Goal: Task Accomplishment & Management: Manage account settings

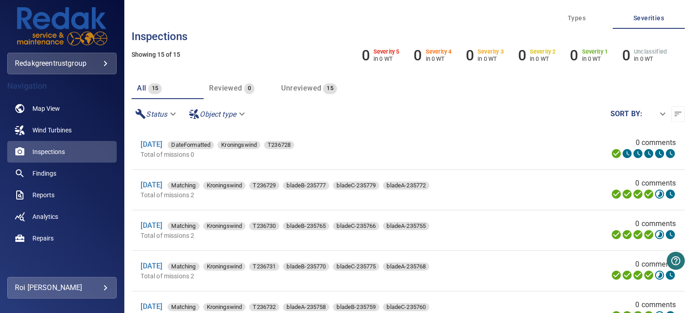
scroll to position [180, 0]
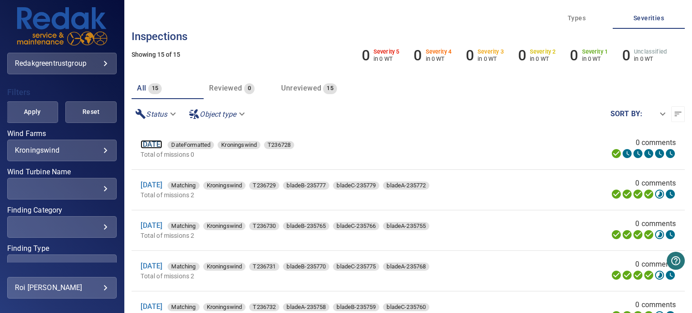
click at [157, 144] on link "[DATE]" at bounding box center [152, 144] width 22 height 9
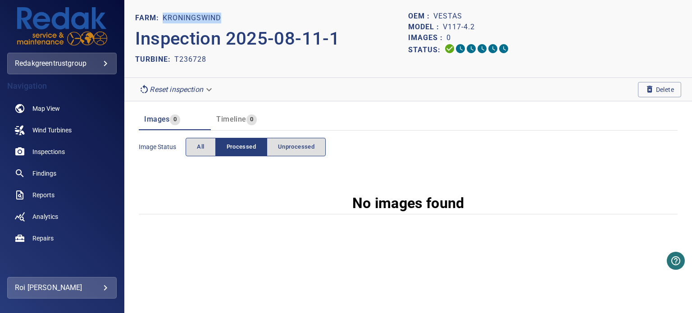
drag, startPoint x: 216, startPoint y: 15, endPoint x: 164, endPoint y: 15, distance: 51.4
click at [164, 15] on div "FARM: Kroningswind" at bounding box center [271, 18] width 273 height 14
copy p "Kroningswind"
click at [47, 126] on span "Wind Turbines" at bounding box center [51, 130] width 39 height 9
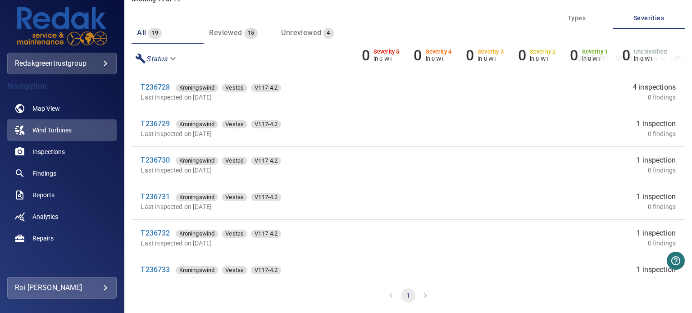
scroll to position [45, 0]
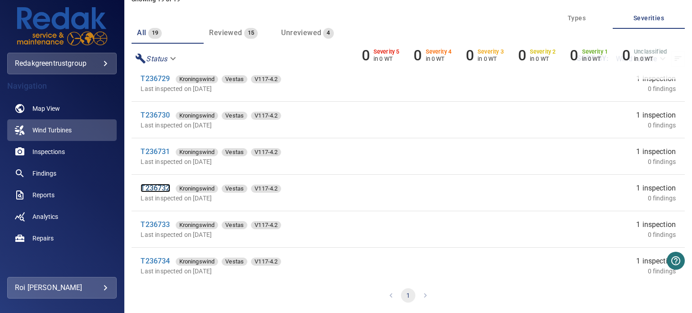
click at [157, 190] on link "T236732" at bounding box center [155, 188] width 29 height 9
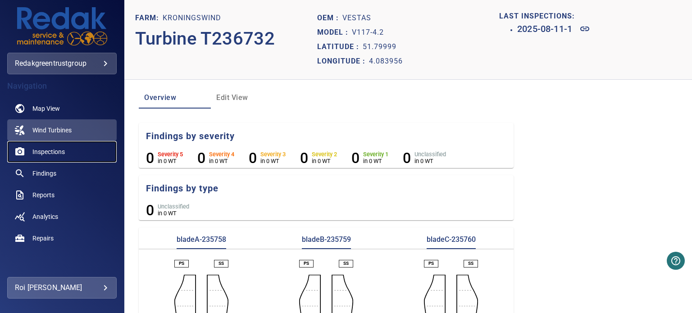
click at [44, 151] on span "Inspections" at bounding box center [48, 151] width 32 height 9
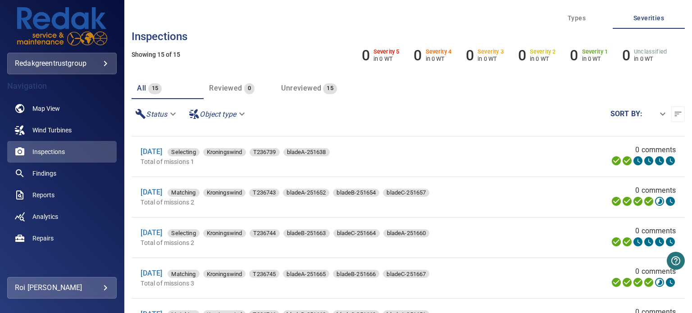
scroll to position [403, 0]
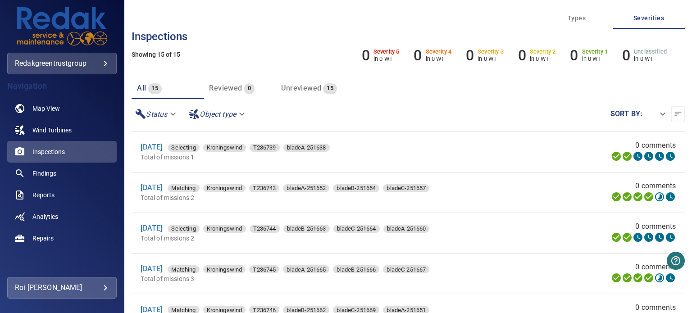
click at [105, 290] on body "**********" at bounding box center [346, 156] width 692 height 313
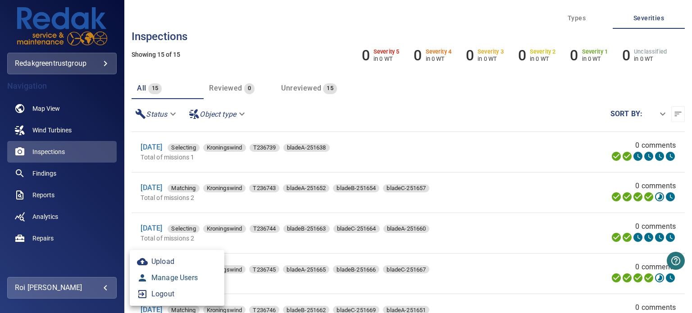
click at [171, 275] on link "Manage Users" at bounding box center [177, 278] width 95 height 16
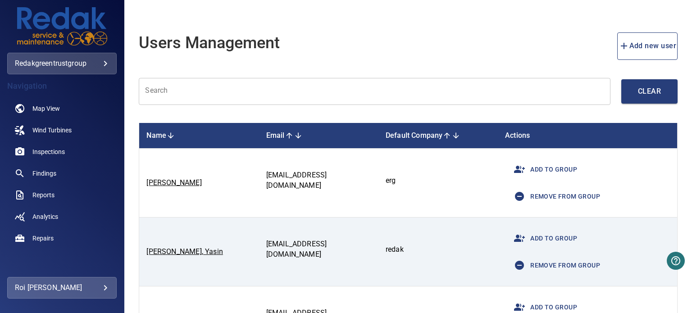
click at [193, 85] on input "text" at bounding box center [375, 91] width 472 height 27
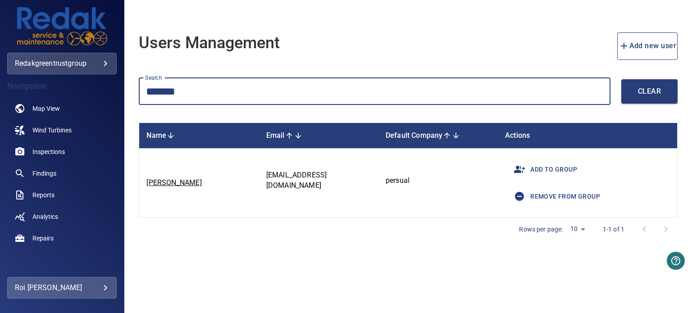
drag, startPoint x: 131, startPoint y: 92, endPoint x: 92, endPoint y: 96, distance: 38.5
click at [102, 95] on main "**********" at bounding box center [346, 156] width 692 height 313
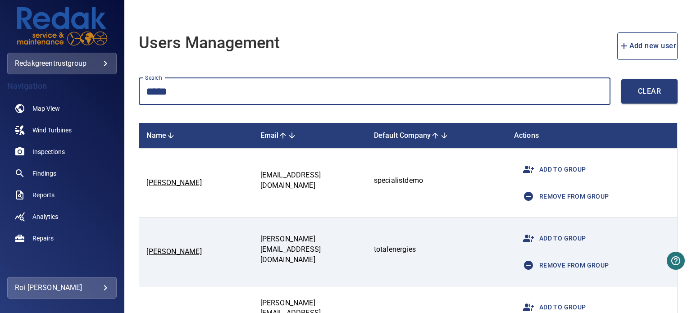
type input "*****"
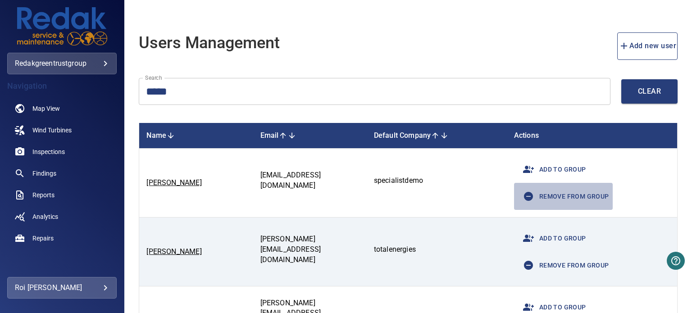
click at [573, 191] on span "Remove from group" at bounding box center [563, 197] width 91 height 22
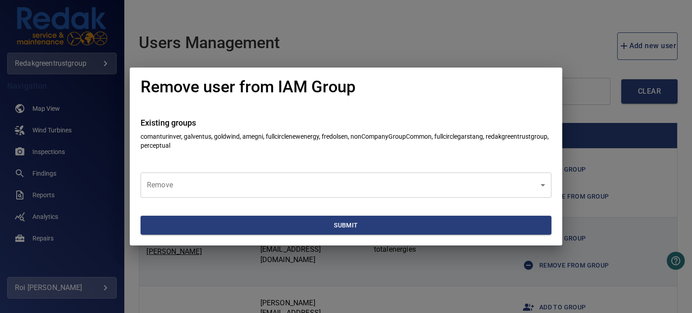
click at [360, 189] on body "**********" at bounding box center [346, 156] width 692 height 313
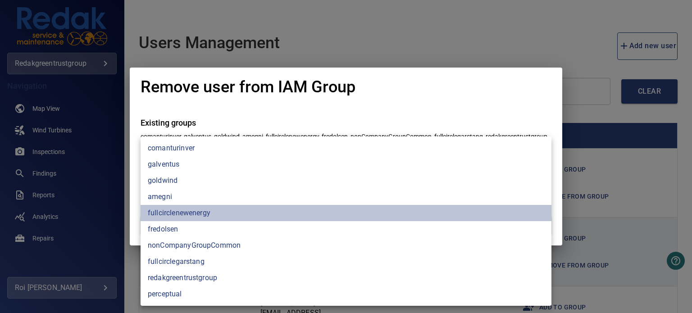
click at [225, 211] on li "fullcirclenewenergy" at bounding box center [346, 213] width 411 height 16
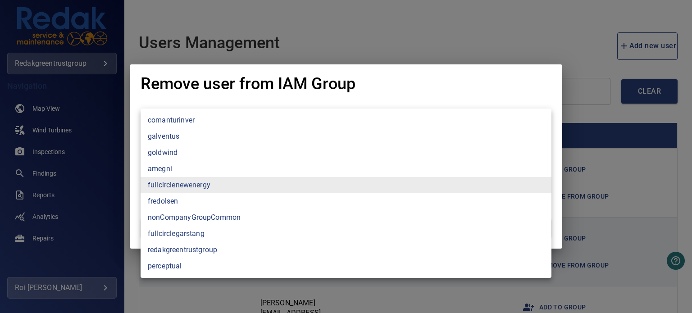
click at [211, 234] on li "fullcirclegarstang" at bounding box center [346, 234] width 411 height 16
type input "**********"
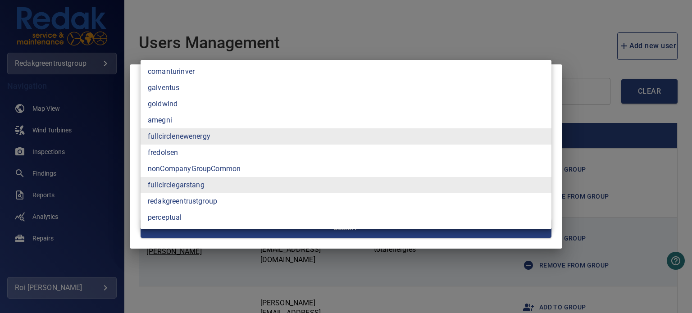
click at [132, 211] on div at bounding box center [346, 156] width 692 height 313
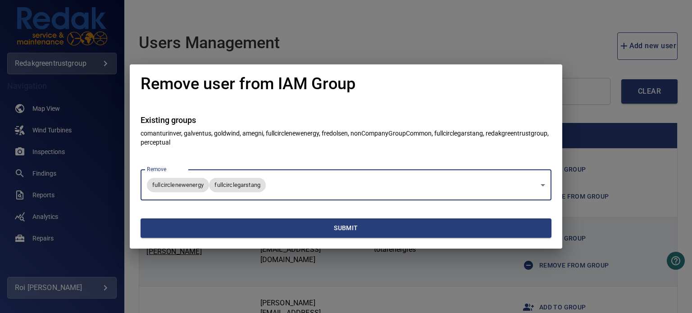
click at [214, 227] on span "Submit" at bounding box center [346, 228] width 404 height 11
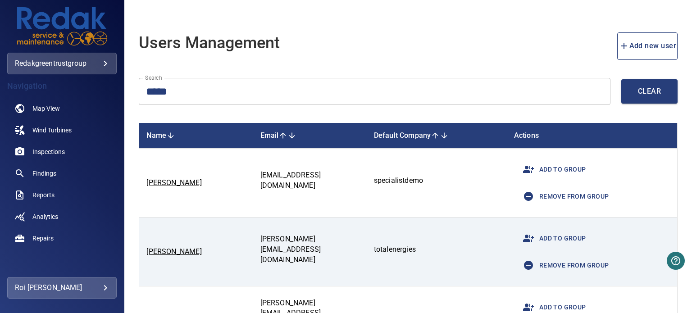
click at [560, 168] on span "Add to group" at bounding box center [552, 170] width 68 height 22
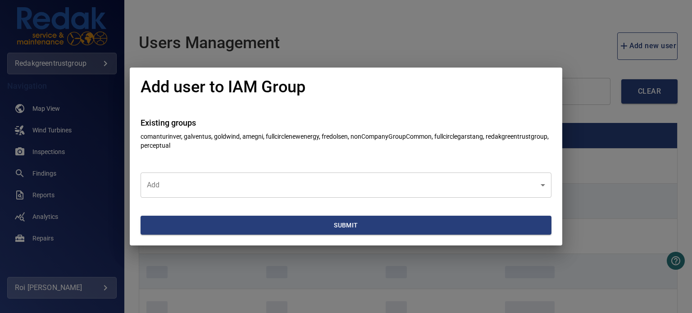
click at [263, 194] on body "**********" at bounding box center [346, 156] width 692 height 313
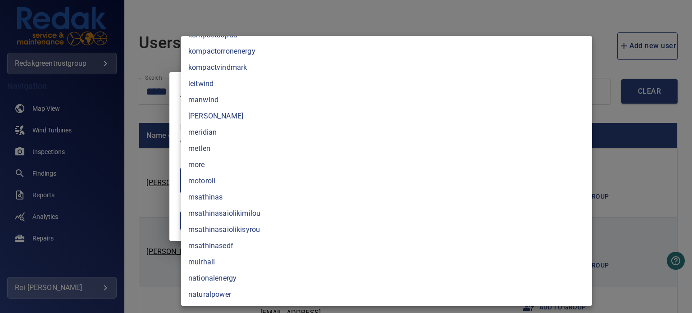
scroll to position [1487, 0]
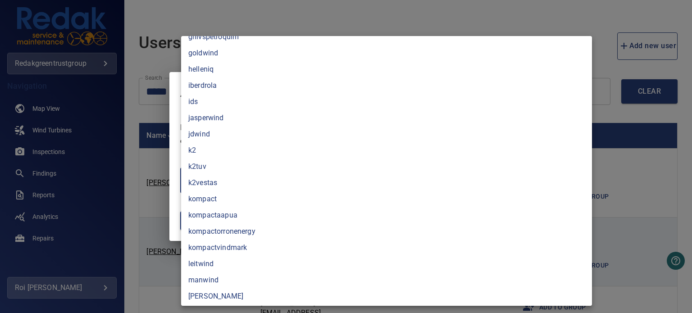
click at [219, 200] on li "kompact" at bounding box center [386, 199] width 411 height 16
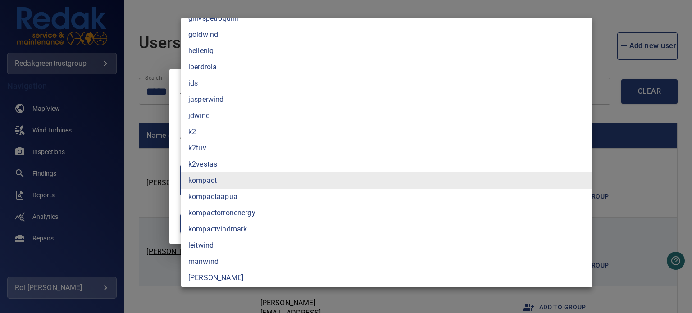
click at [253, 217] on li "kompactorronenergy" at bounding box center [386, 213] width 411 height 16
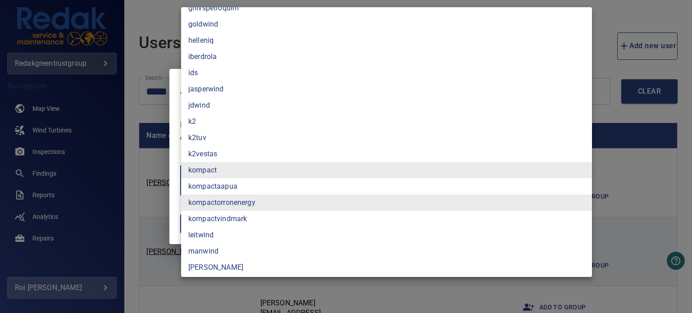
type input "**********"
click at [173, 184] on div at bounding box center [346, 156] width 692 height 313
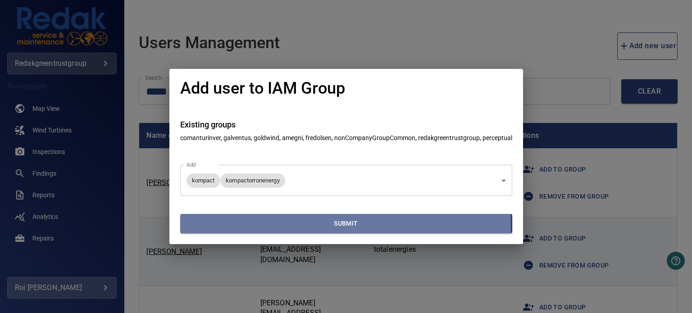
click at [239, 228] on span "Submit" at bounding box center [346, 223] width 325 height 11
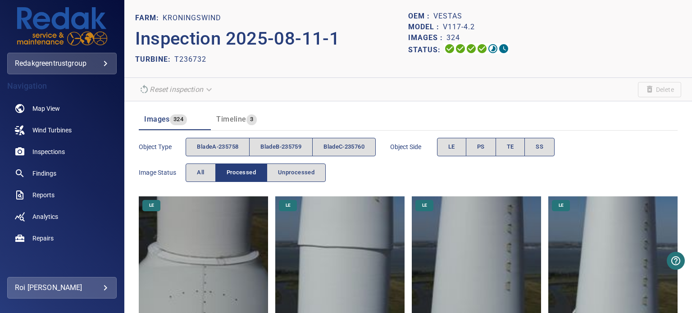
click at [237, 118] on span "Timeline" at bounding box center [231, 119] width 30 height 9
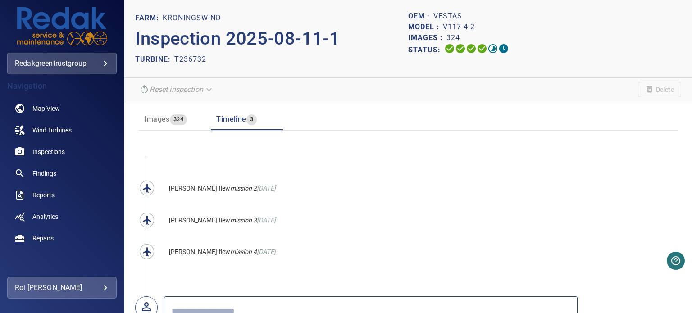
click at [156, 115] on span "Images" at bounding box center [156, 119] width 25 height 9
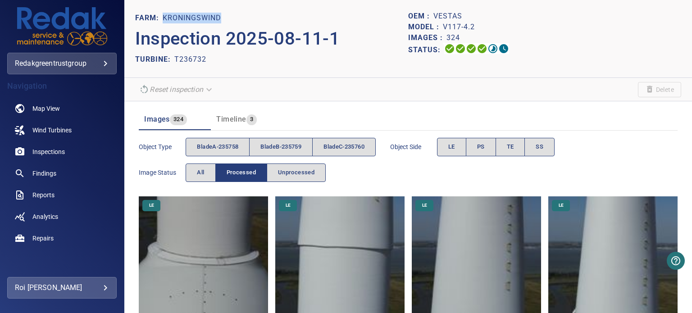
drag, startPoint x: 230, startPoint y: 15, endPoint x: 163, endPoint y: 19, distance: 66.8
click at [163, 19] on div "FARM: Kroningswind" at bounding box center [271, 18] width 273 height 14
copy p "Kroningswind"
